Goal: Task Accomplishment & Management: Manage account settings

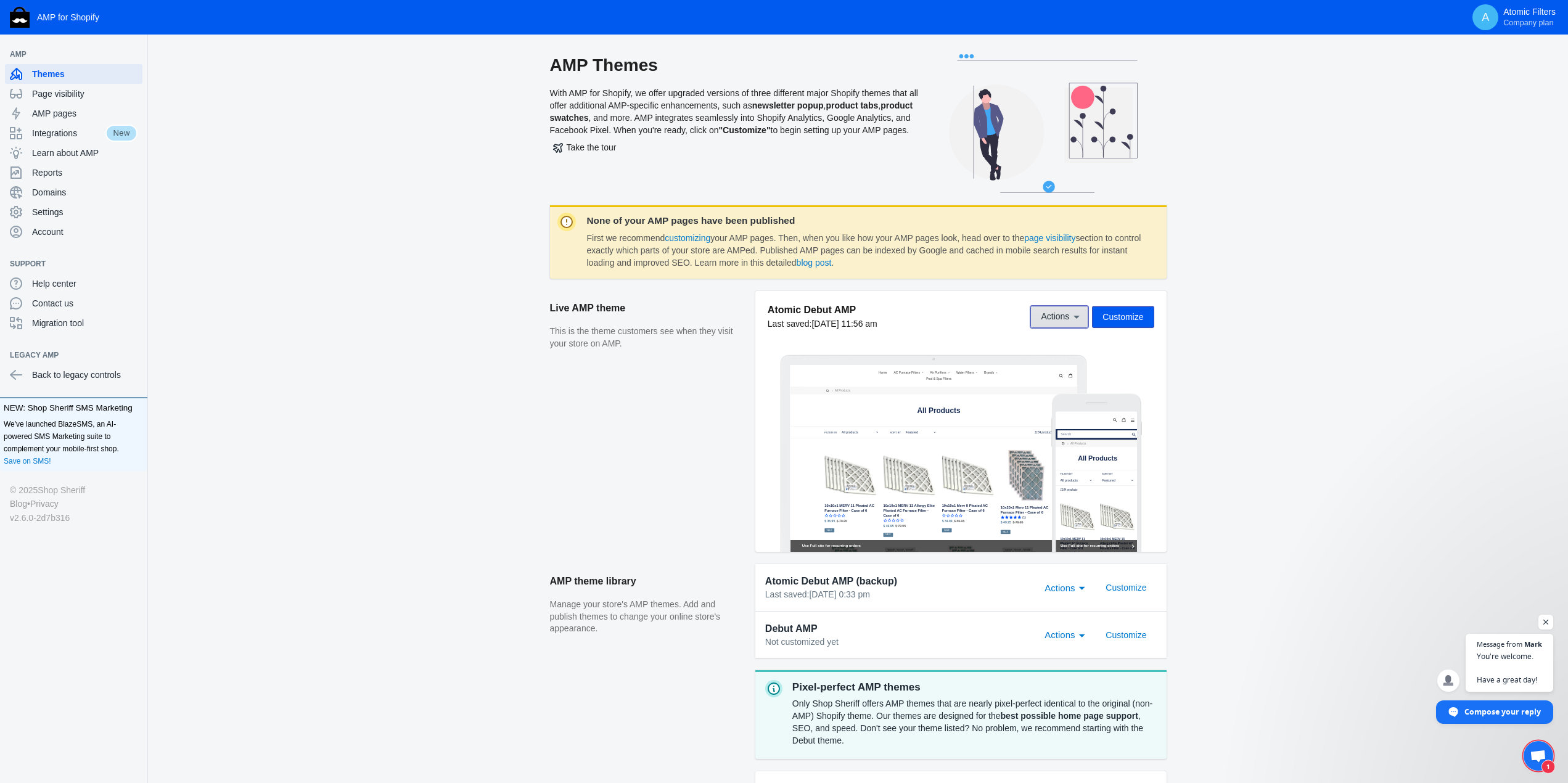
click at [1068, 317] on span "Actions" at bounding box center [1054, 317] width 28 height 10
click at [1068, 317] on div at bounding box center [784, 391] width 1568 height 783
click at [52, 188] on span "Domains" at bounding box center [84, 192] width 105 height 12
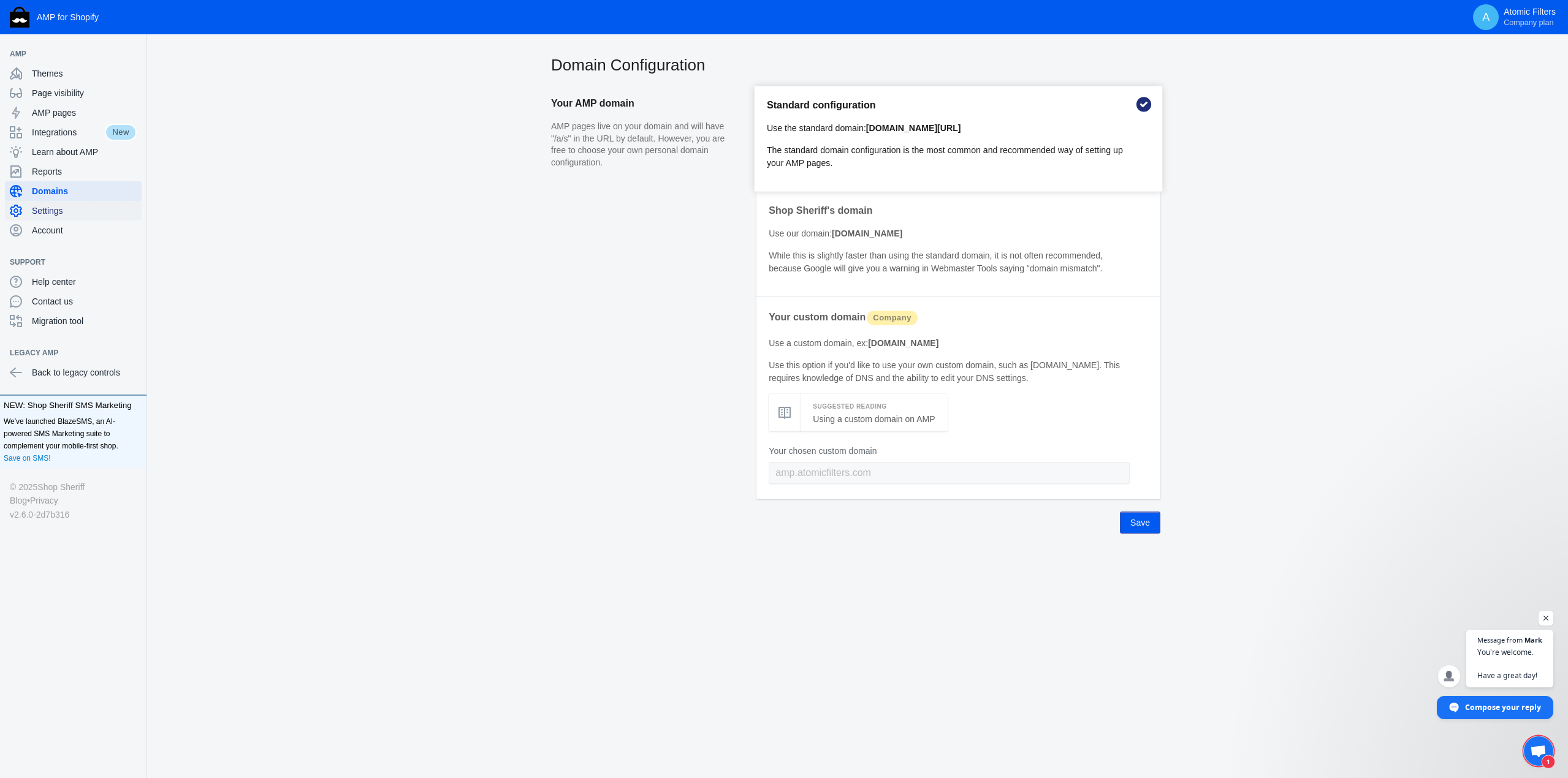
click at [49, 210] on span "Settings" at bounding box center [84, 210] width 105 height 12
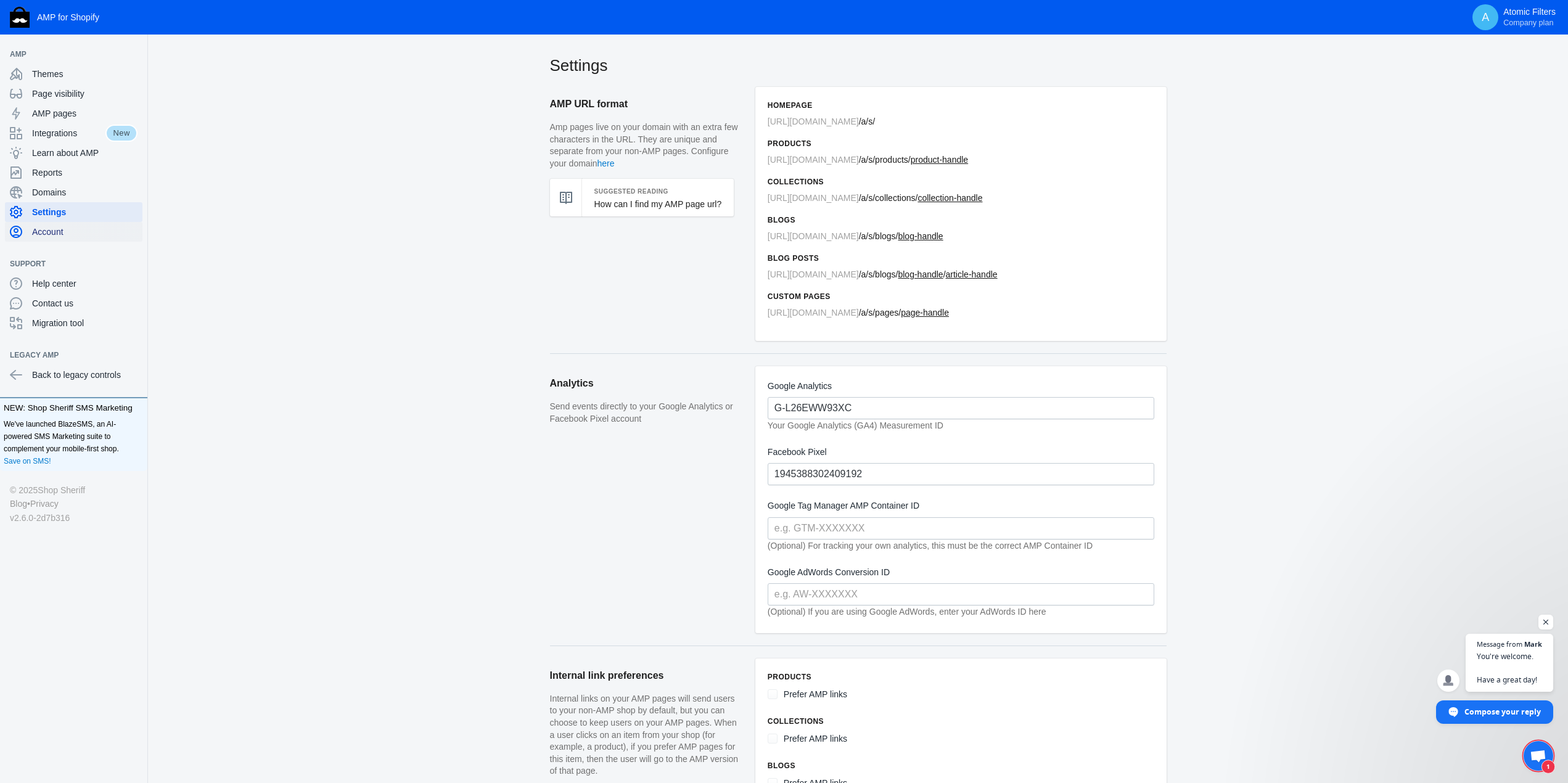
click at [54, 232] on span "Account" at bounding box center [84, 232] width 105 height 12
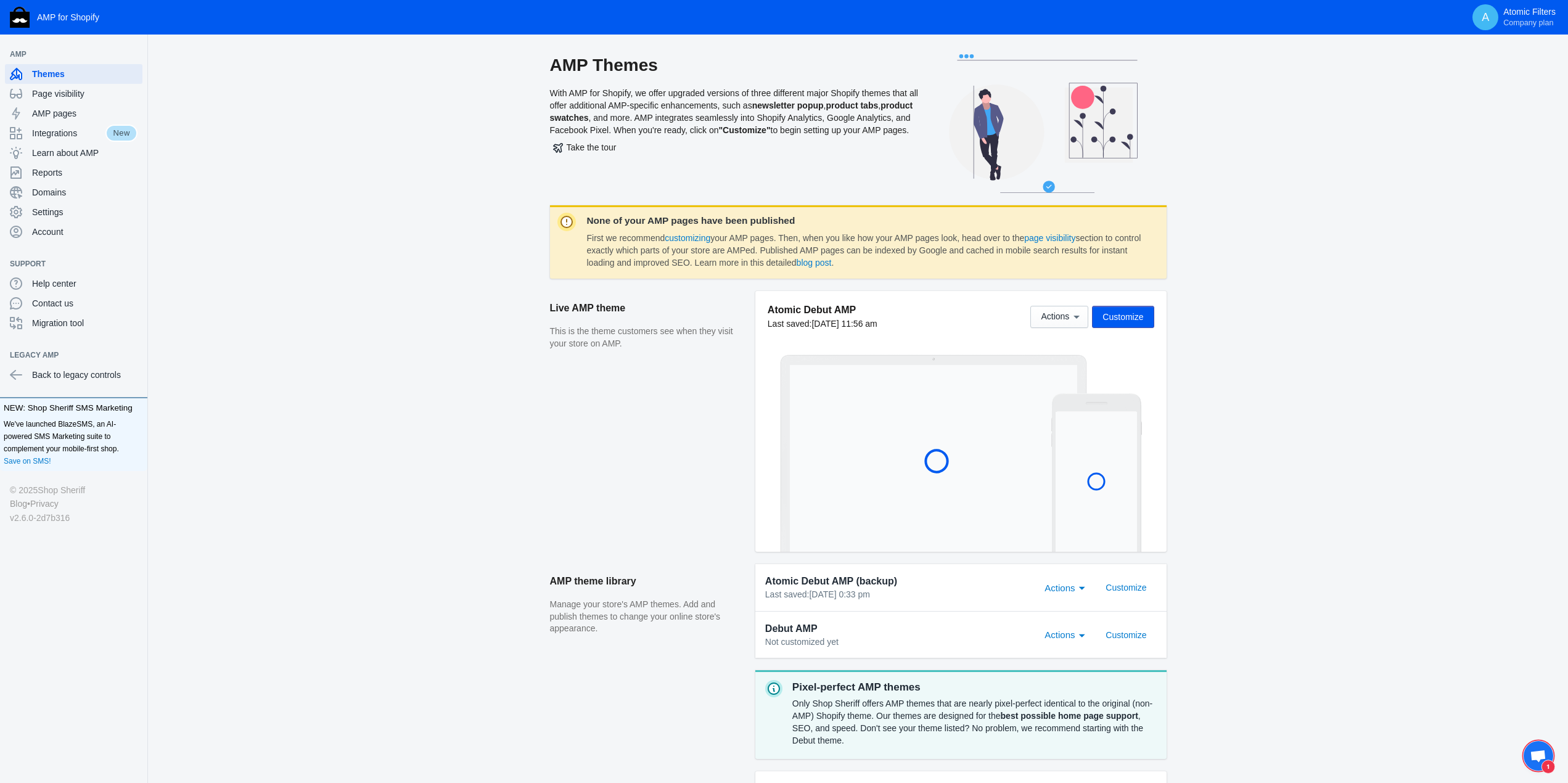
scroll to position [728, 0]
